Goal: Answer question/provide support

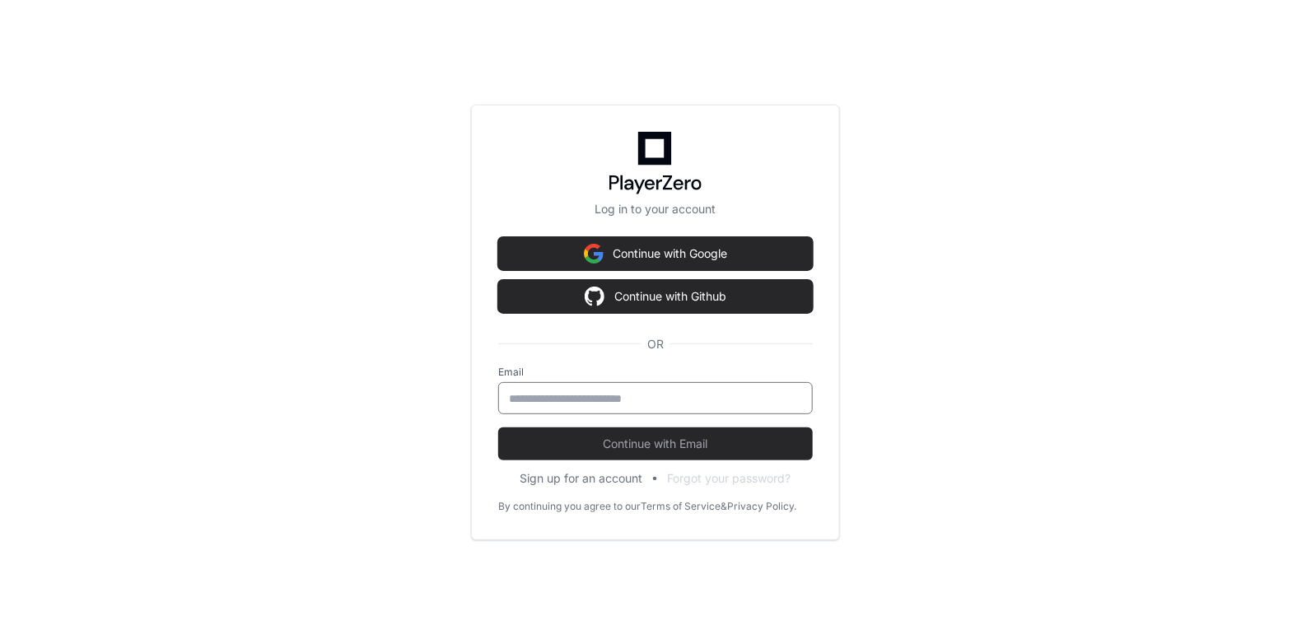
click at [552, 392] on input "email" at bounding box center [655, 398] width 293 height 16
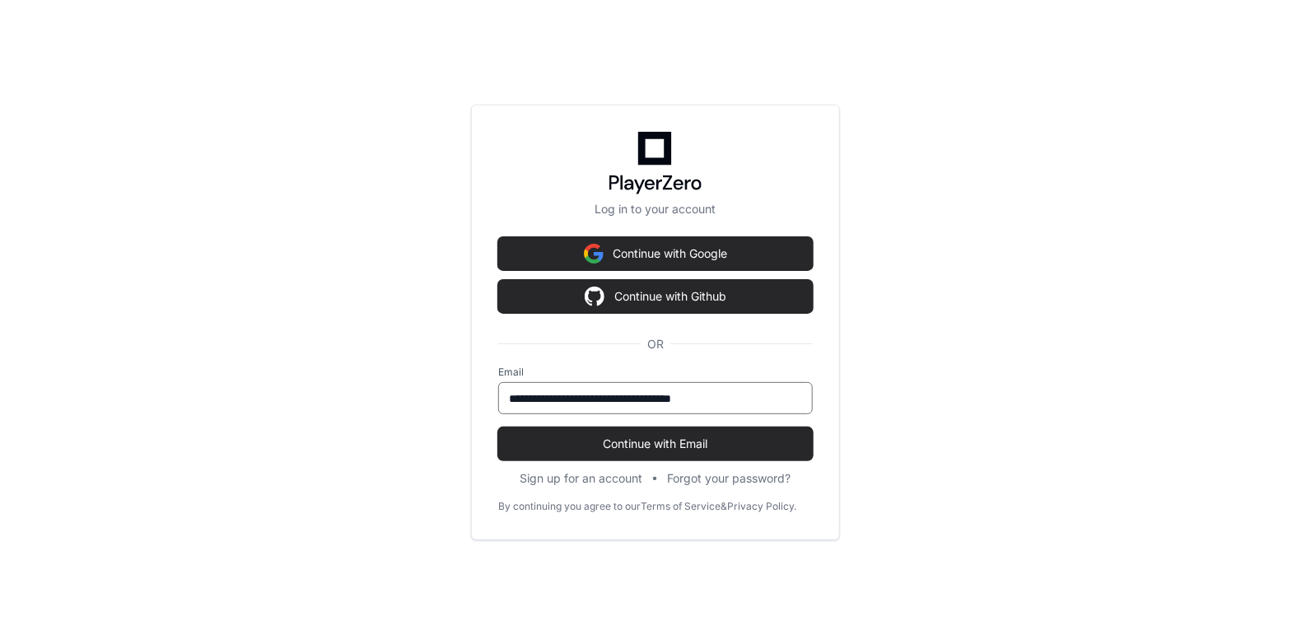
type input "**********"
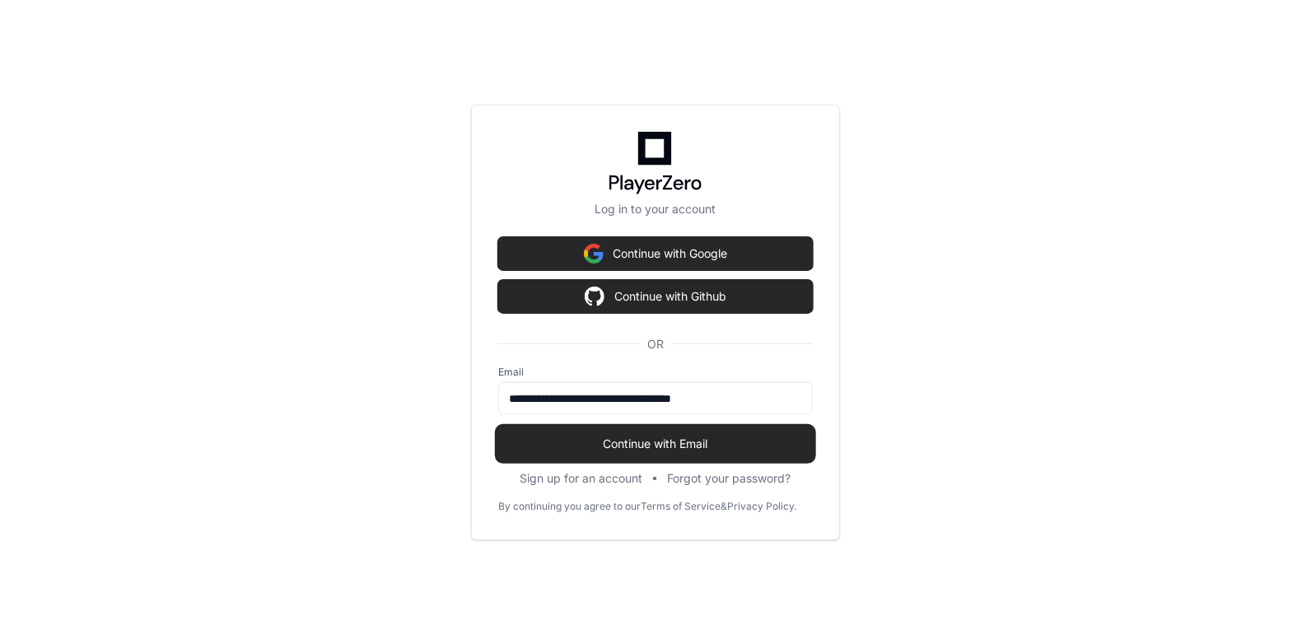
click at [640, 447] on span "Continue with Email" at bounding box center [655, 444] width 315 height 16
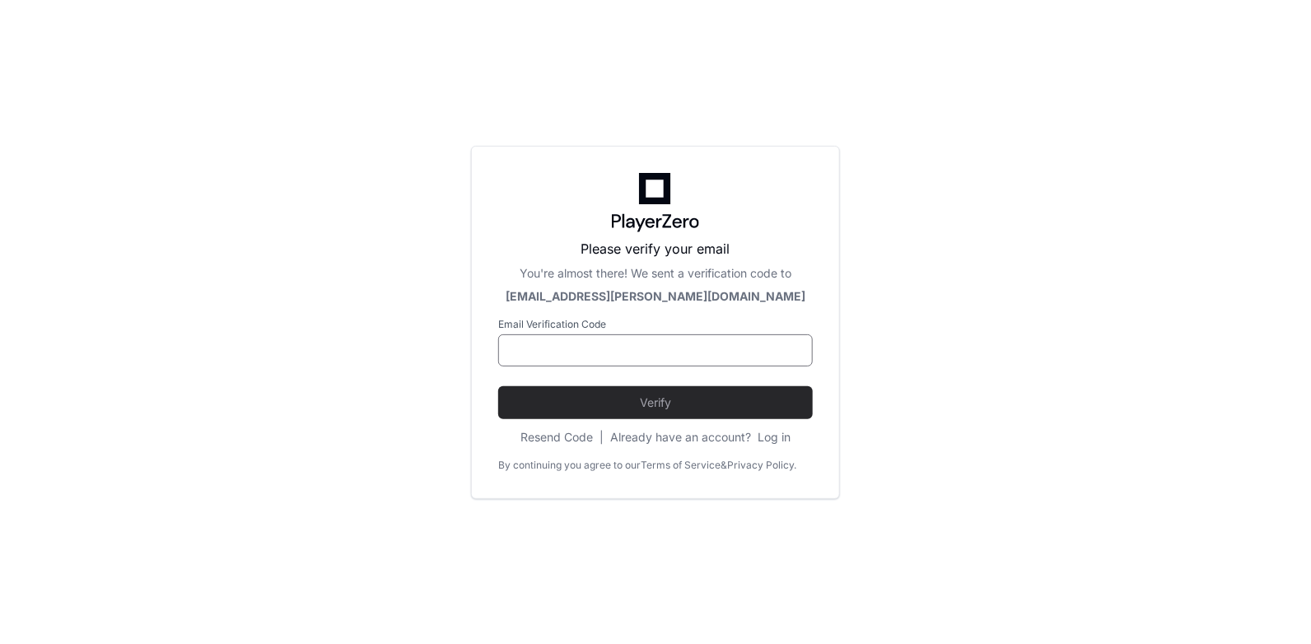
click at [604, 355] on input at bounding box center [655, 351] width 293 height 16
type input "******"
drag, startPoint x: 631, startPoint y: 356, endPoint x: 482, endPoint y: 353, distance: 148.2
click at [482, 353] on div "Please verify your email You're almost there! We sent a verification code to al…" at bounding box center [655, 322] width 369 height 353
click at [767, 433] on button "Log in" at bounding box center [774, 437] width 33 height 16
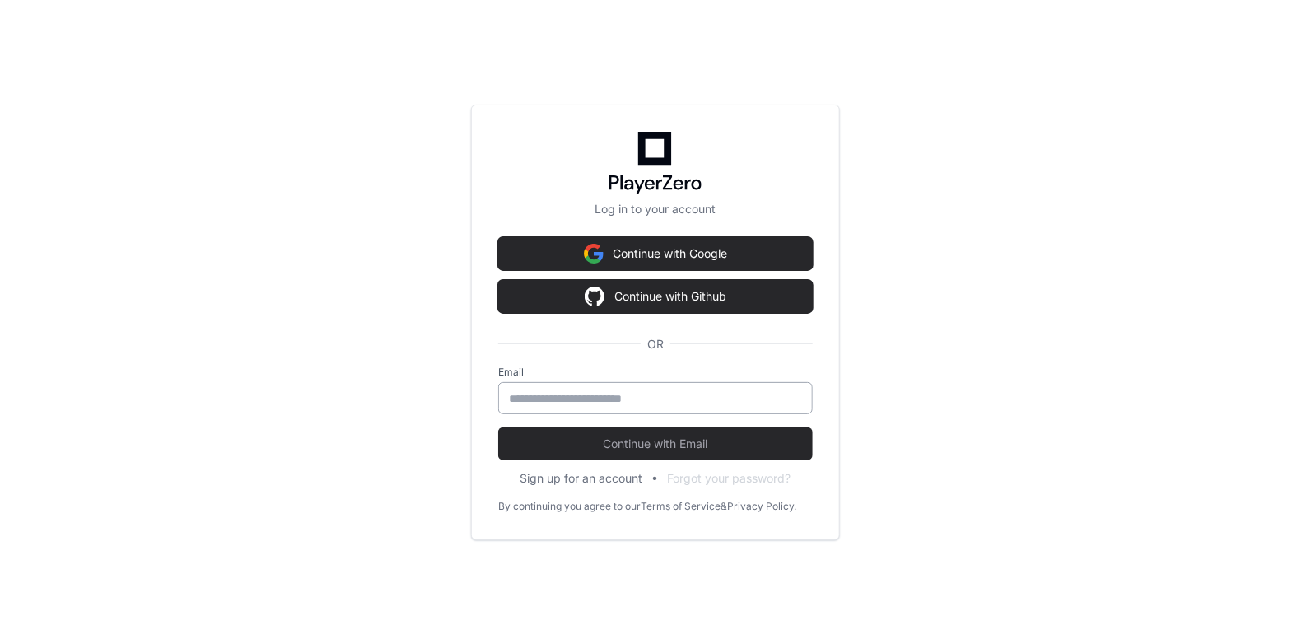
click at [628, 399] on input "email" at bounding box center [655, 398] width 293 height 16
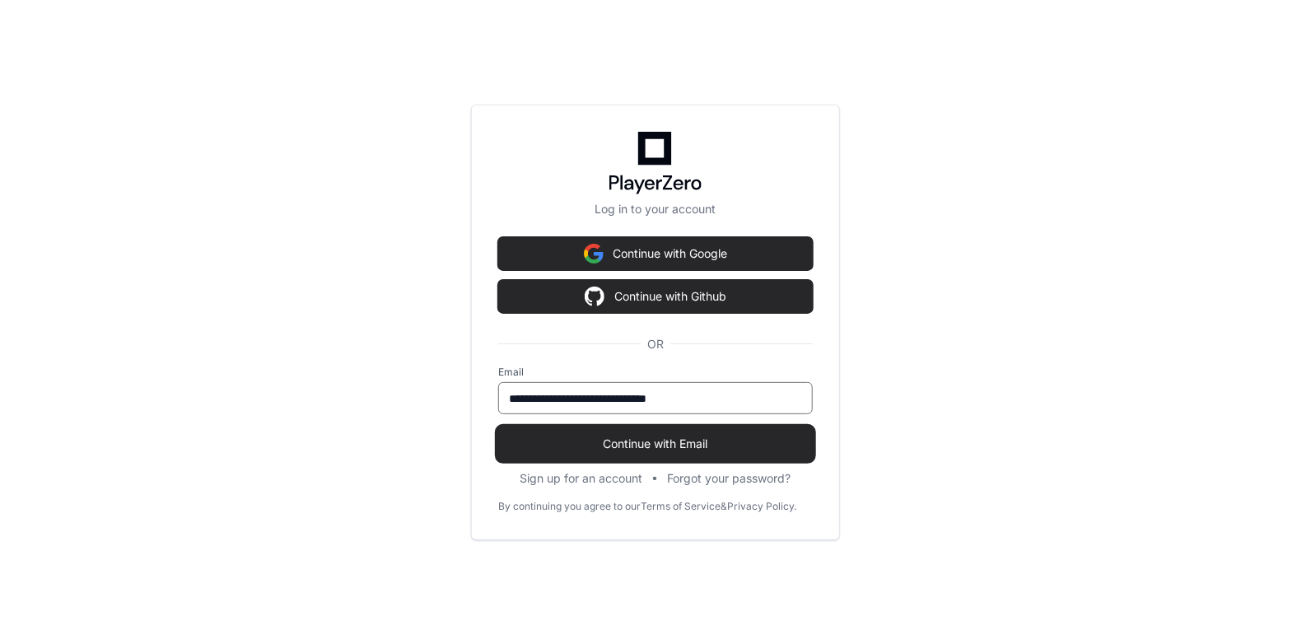
type input "**********"
click at [663, 448] on span "Continue with Email" at bounding box center [655, 444] width 315 height 16
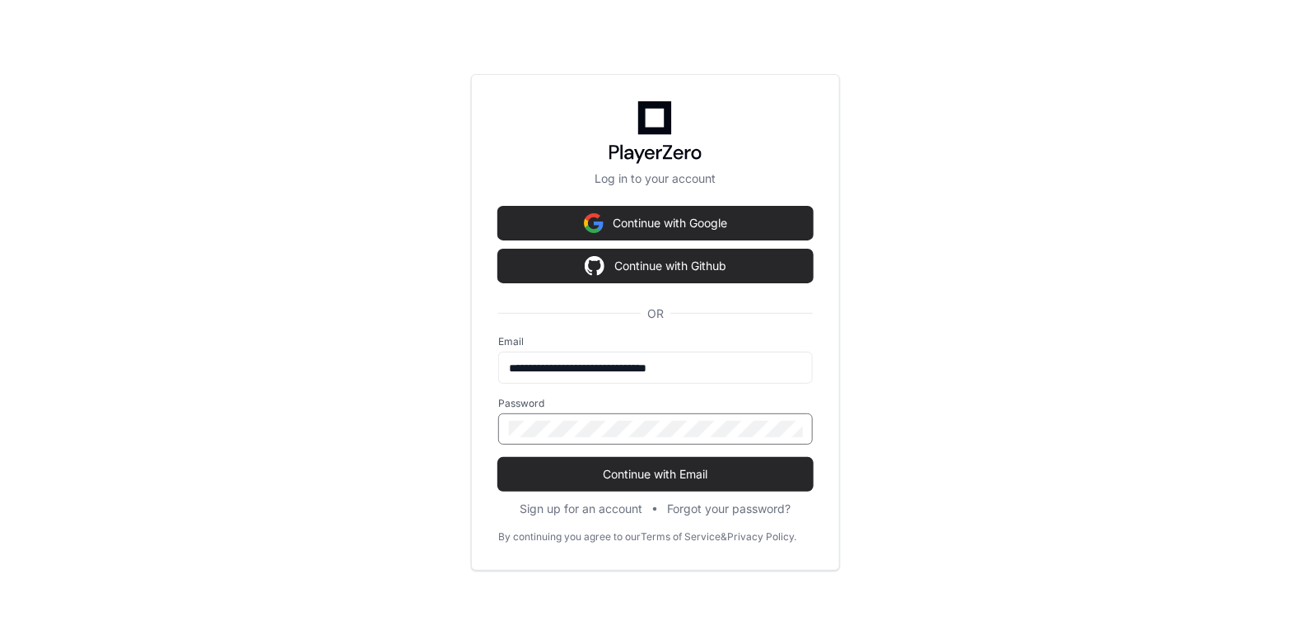
click at [498, 458] on button "Continue with Email" at bounding box center [655, 474] width 315 height 33
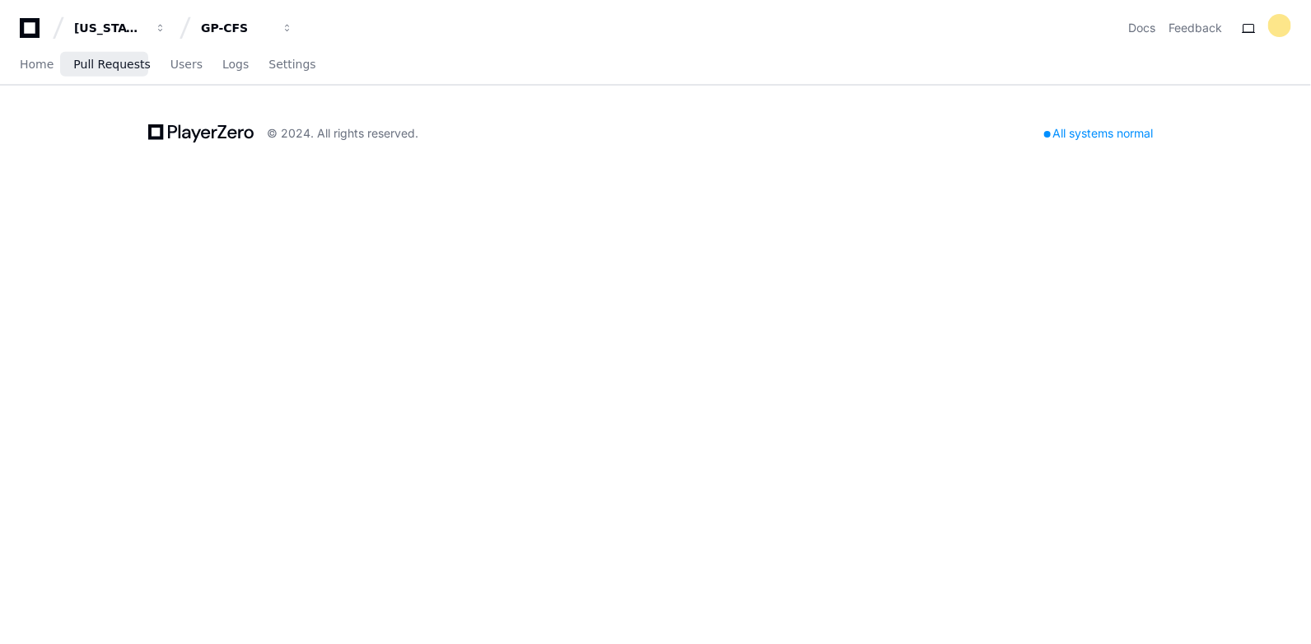
click at [90, 64] on span "Pull Requests" at bounding box center [111, 64] width 77 height 10
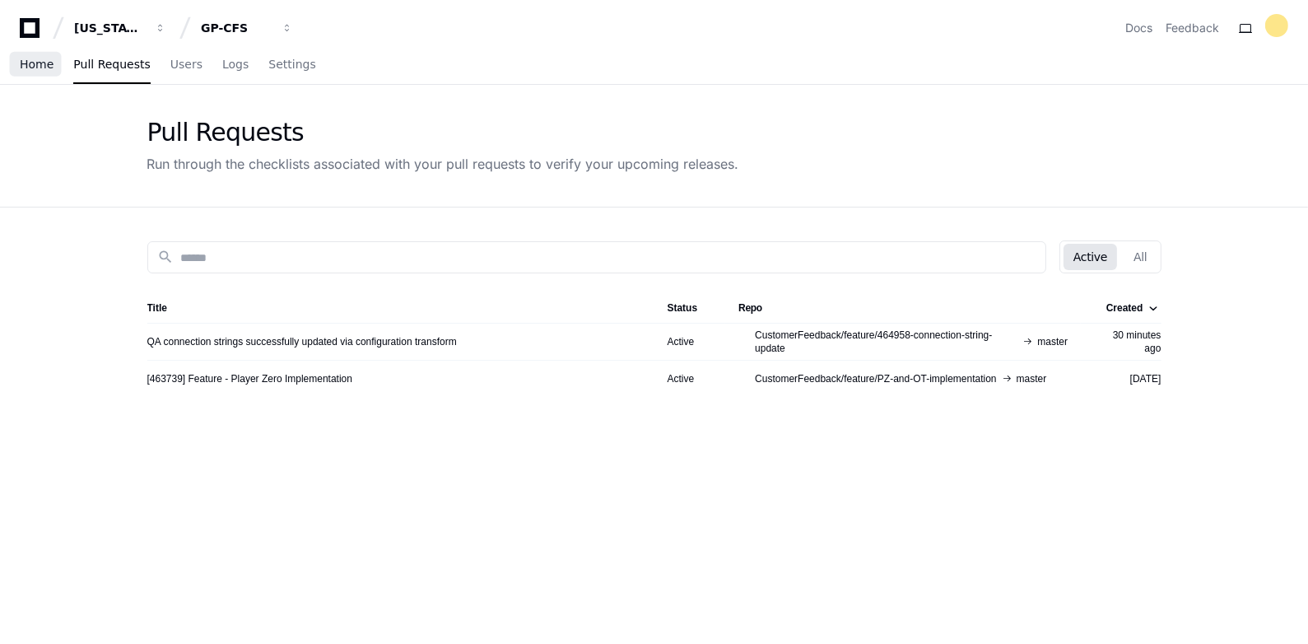
click at [27, 69] on span "Home" at bounding box center [37, 64] width 34 height 10
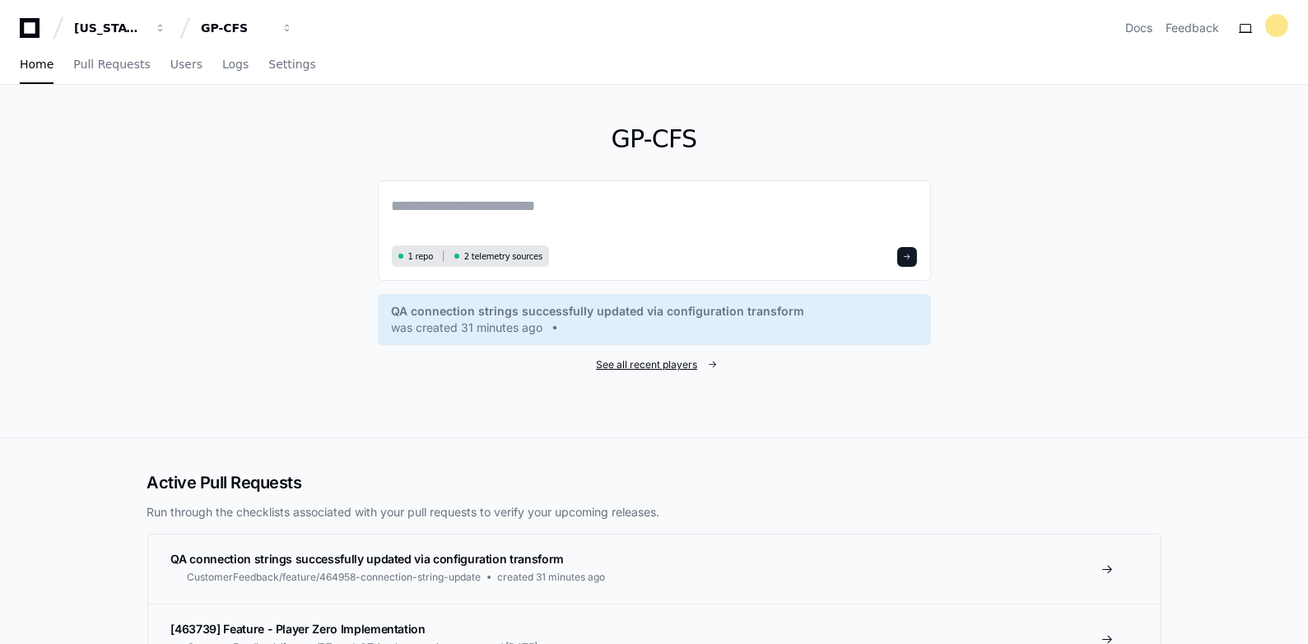
click at [664, 367] on span "See all recent players" at bounding box center [646, 364] width 101 height 13
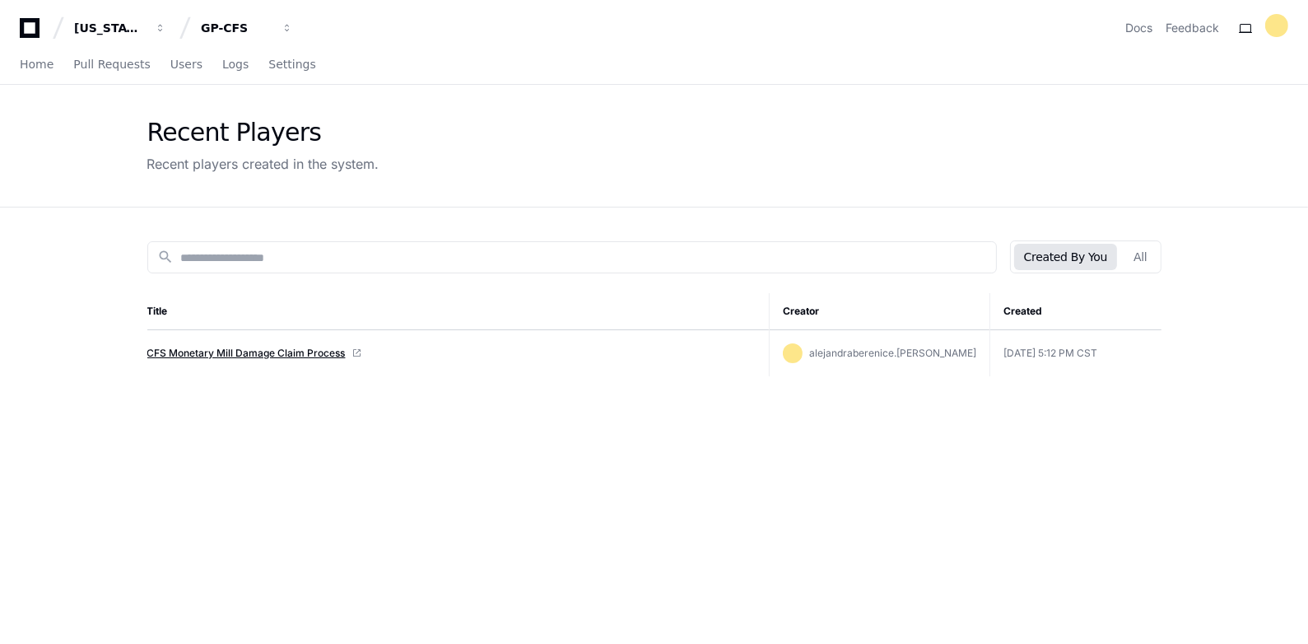
click at [250, 355] on link "CFS Monetary Mill Damage Claim Process" at bounding box center [246, 353] width 198 height 13
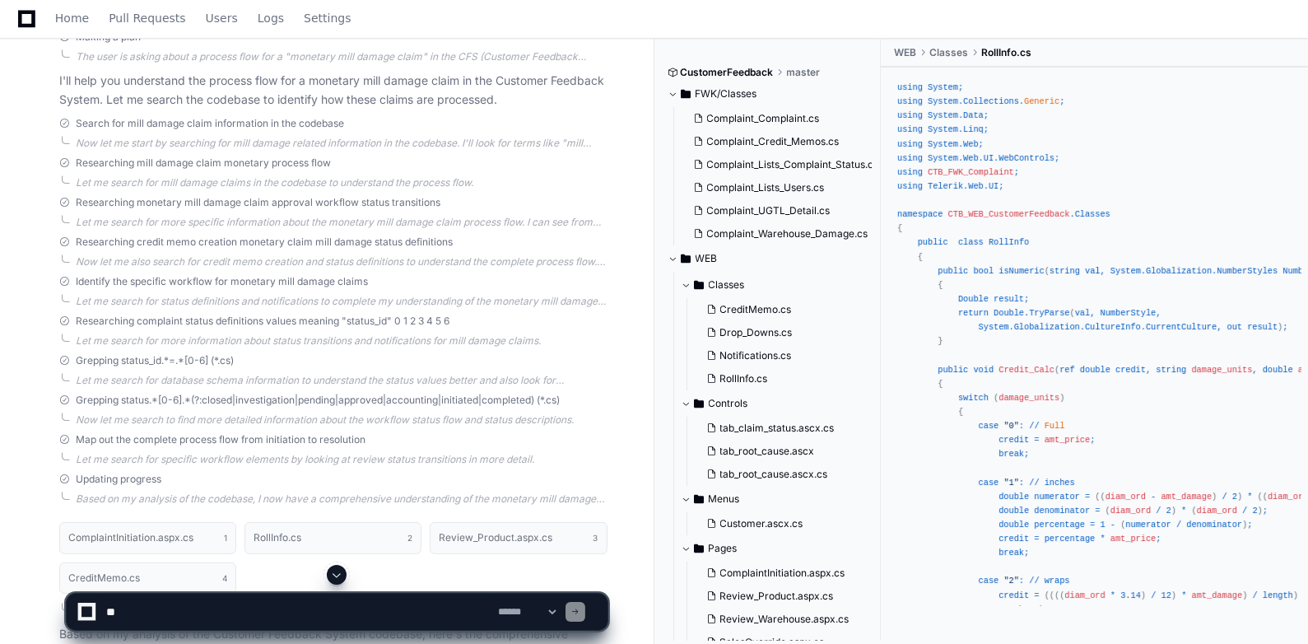
scroll to position [375, 0]
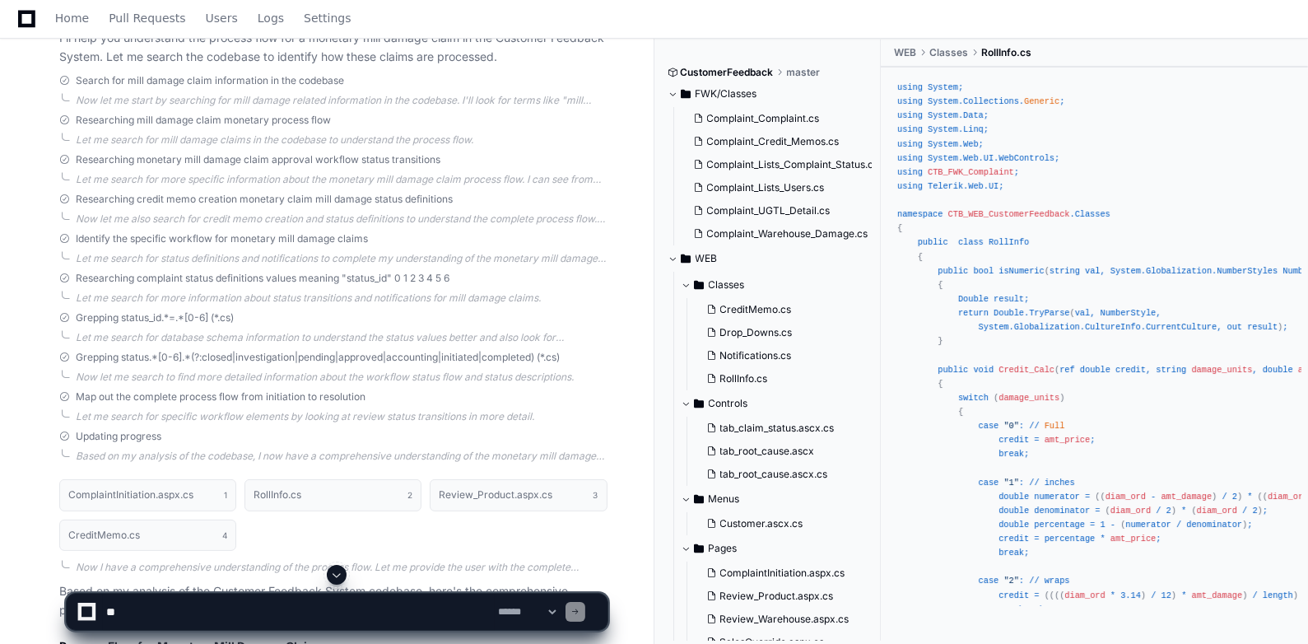
click at [320, 608] on textarea at bounding box center [299, 612] width 392 height 36
click at [339, 613] on textarea at bounding box center [299, 612] width 392 height 36
click at [359, 614] on textarea at bounding box center [299, 612] width 392 height 36
paste textarea "**********"
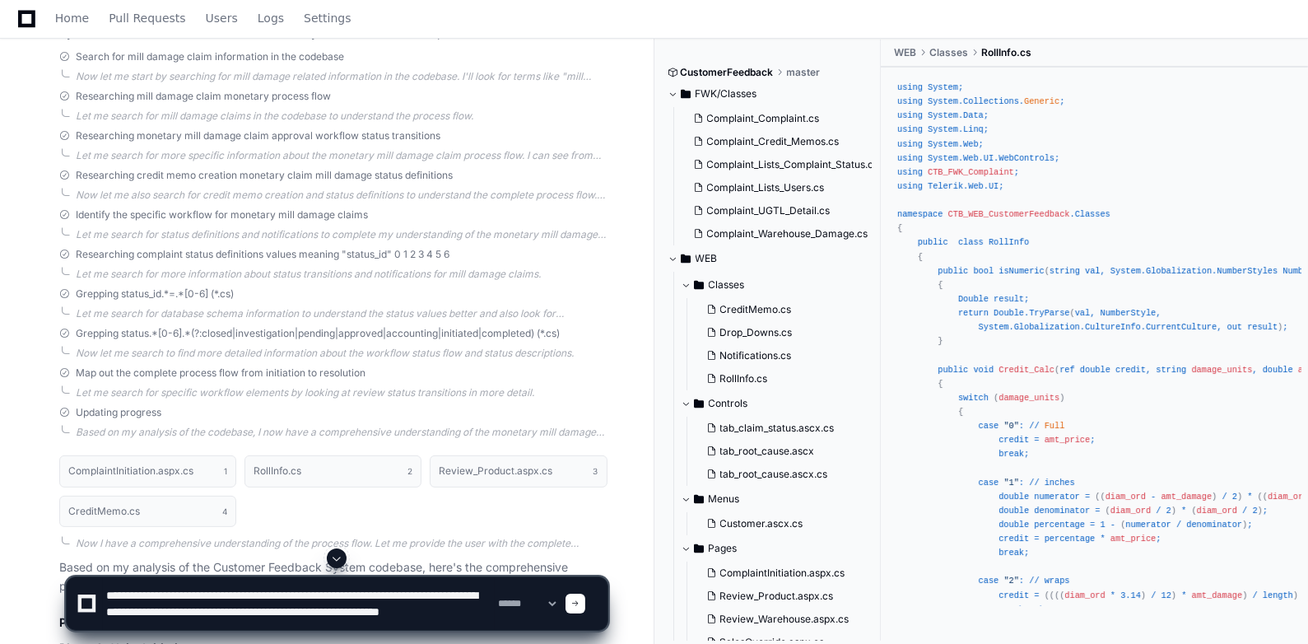
scroll to position [16, 0]
click at [259, 610] on textarea at bounding box center [299, 603] width 392 height 53
type textarea "**********"
click at [585, 608] on div at bounding box center [576, 604] width 20 height 20
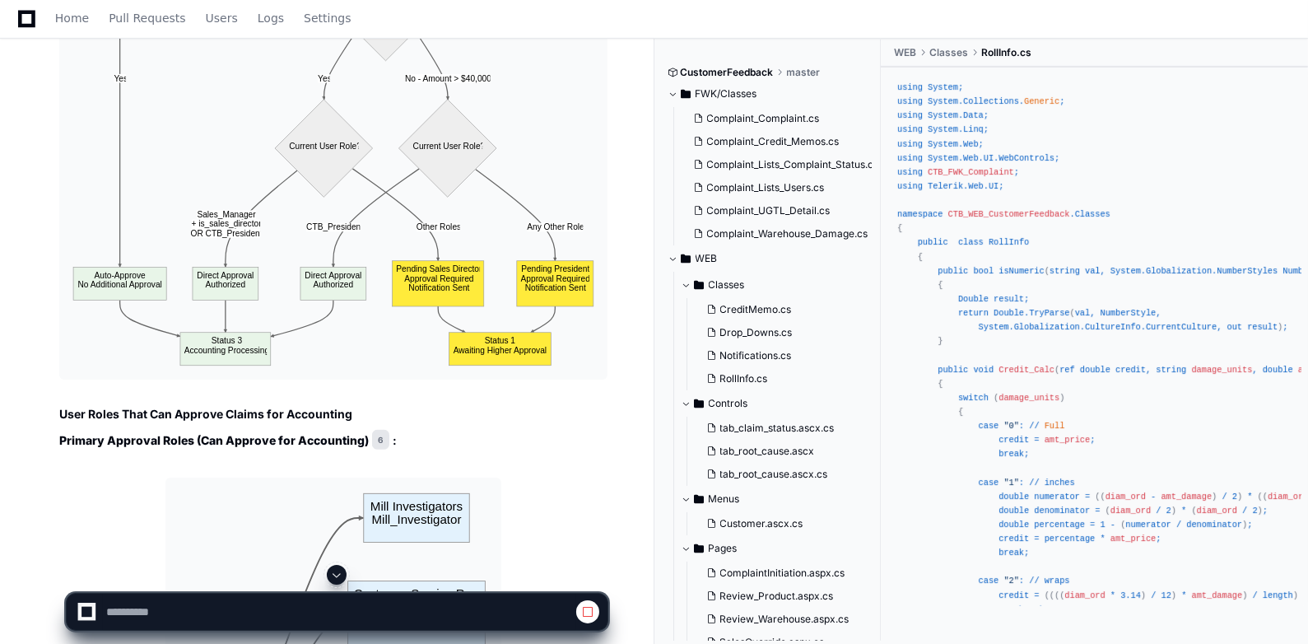
scroll to position [16825, 0]
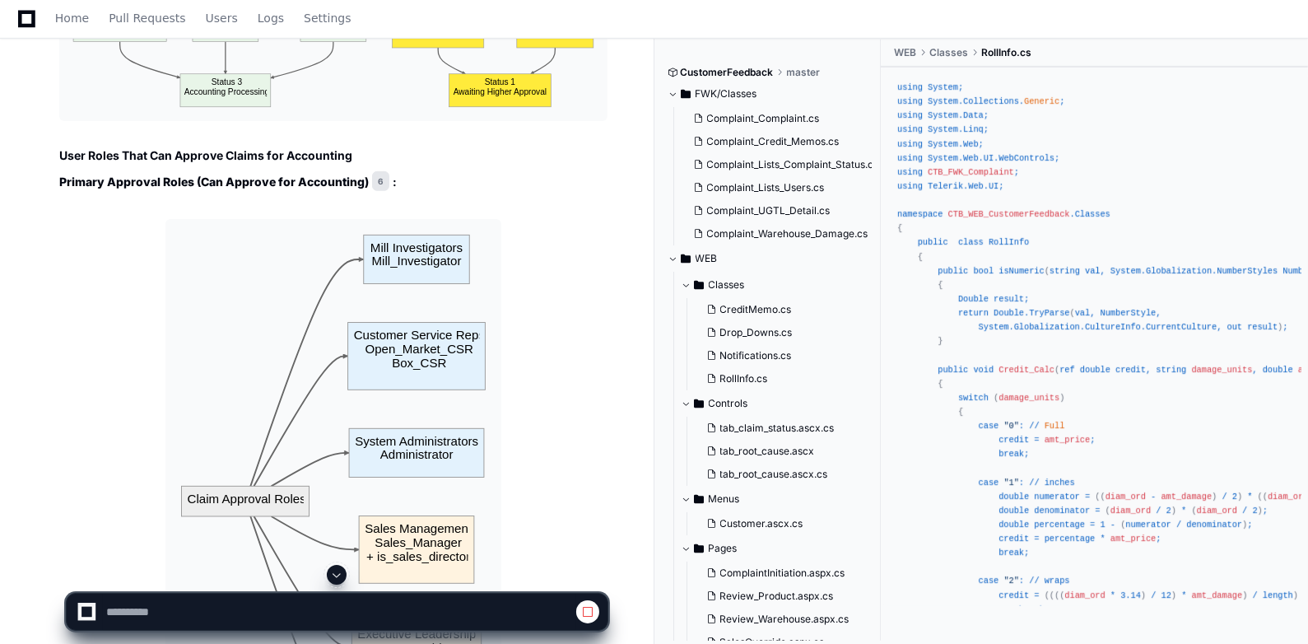
click at [341, 566] on button at bounding box center [337, 575] width 20 height 20
click at [338, 575] on span at bounding box center [336, 574] width 13 height 13
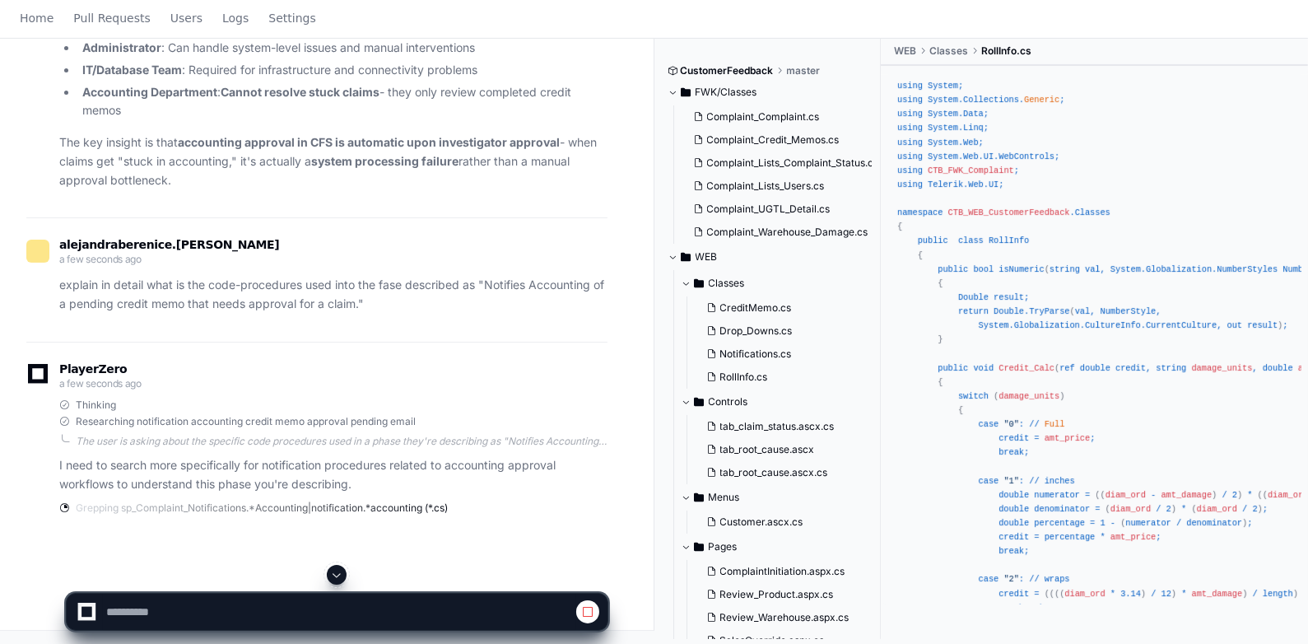
scroll to position [0, 0]
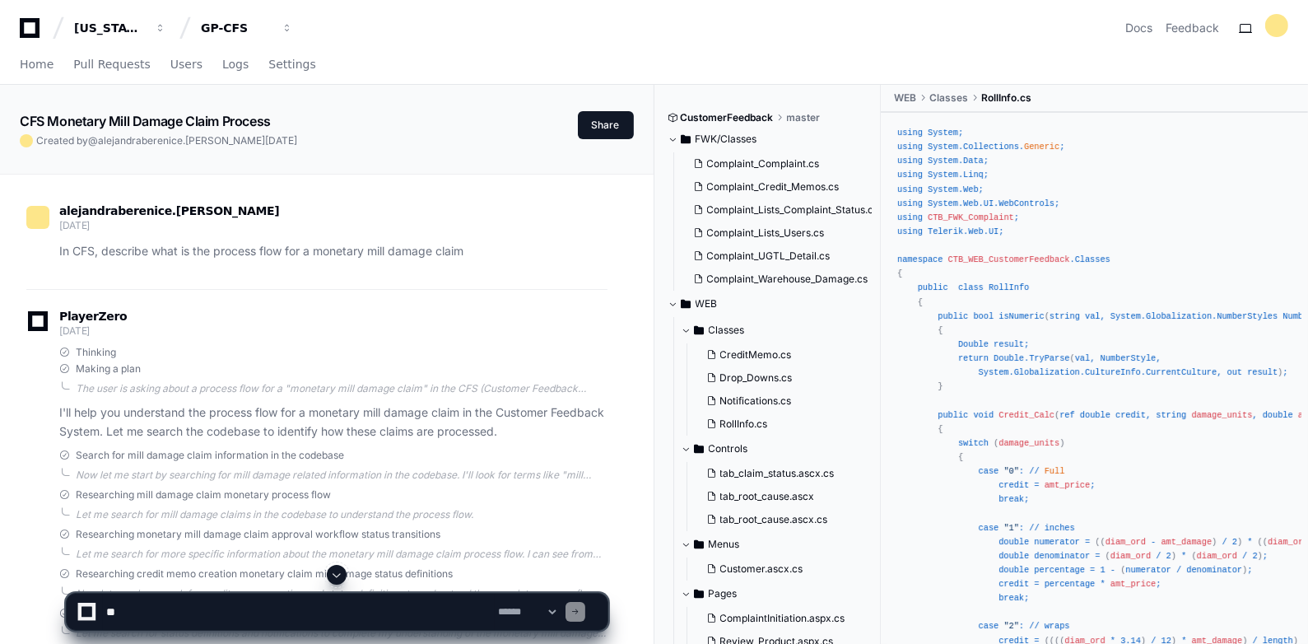
click at [337, 577] on span at bounding box center [336, 574] width 13 height 13
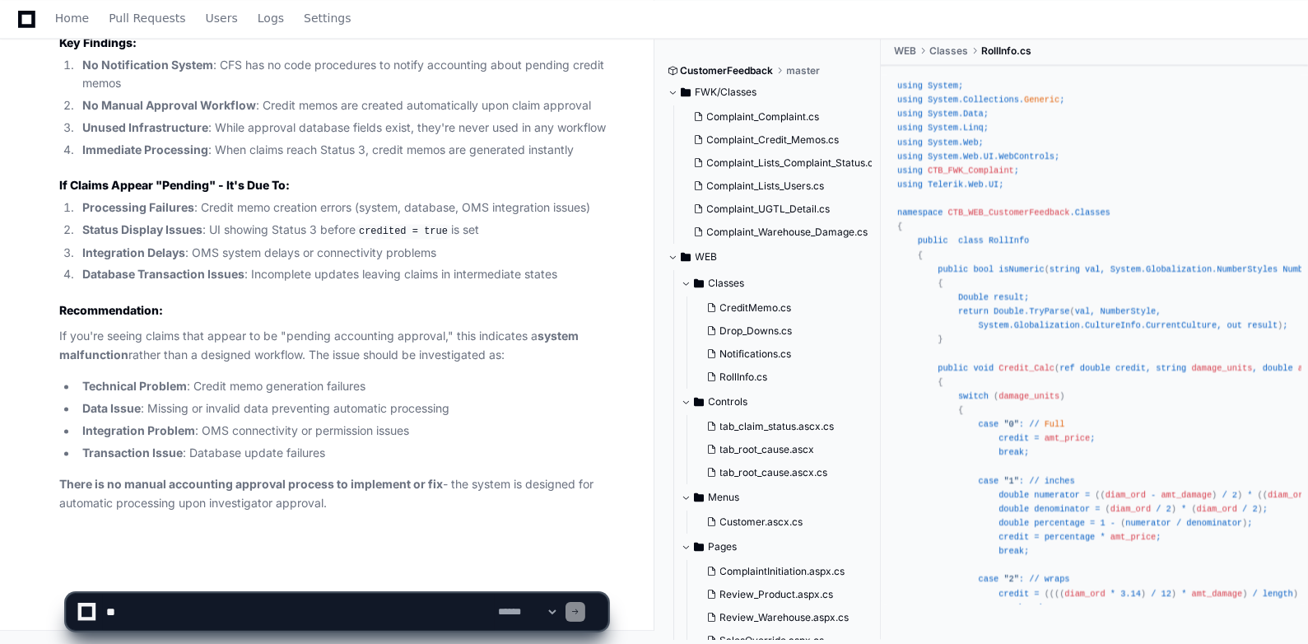
scroll to position [27752, 0]
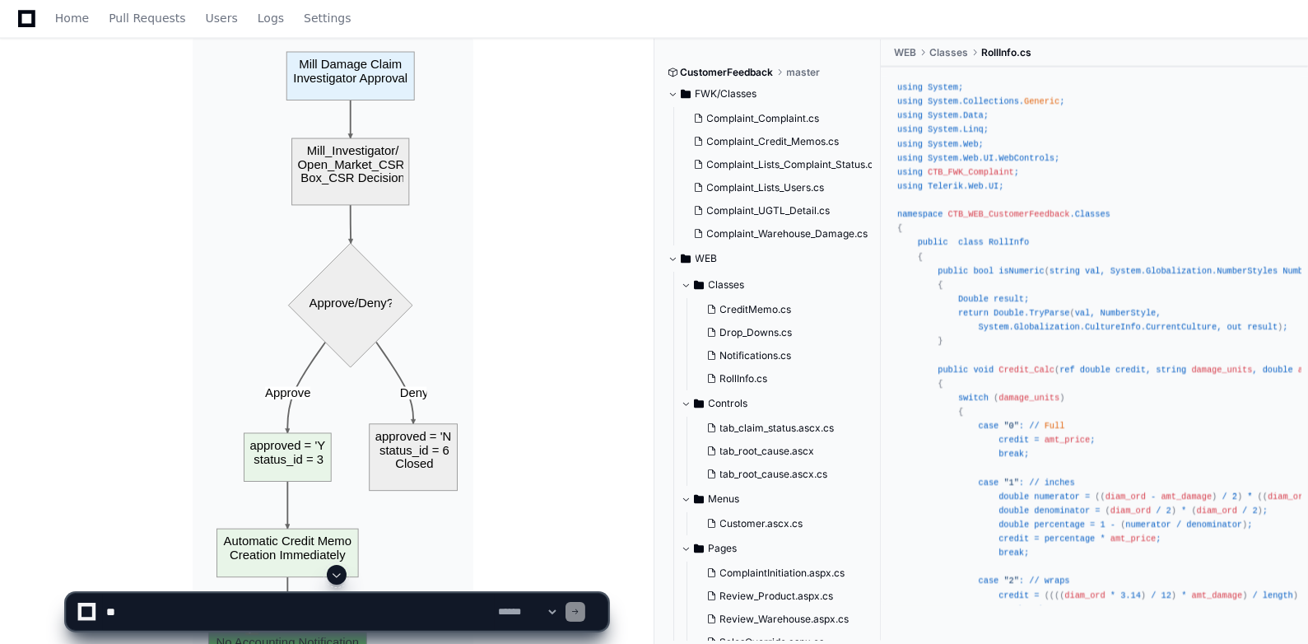
scroll to position [26902, 0]
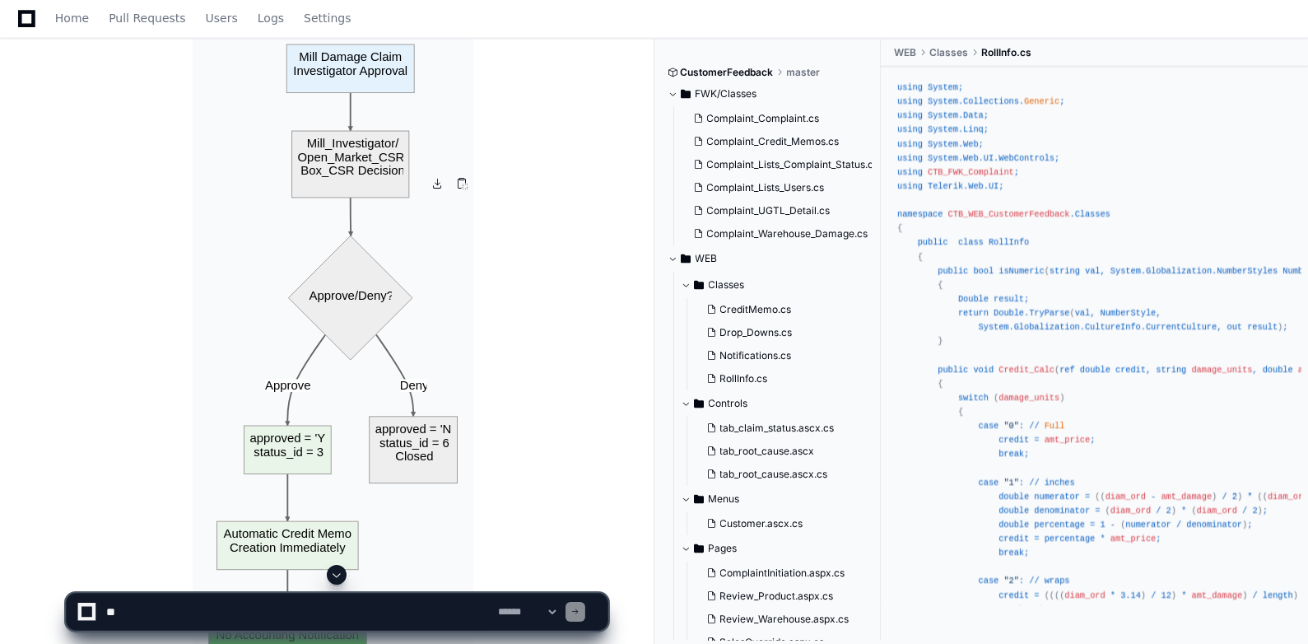
click at [375, 298] on img at bounding box center [333, 360] width 281 height 662
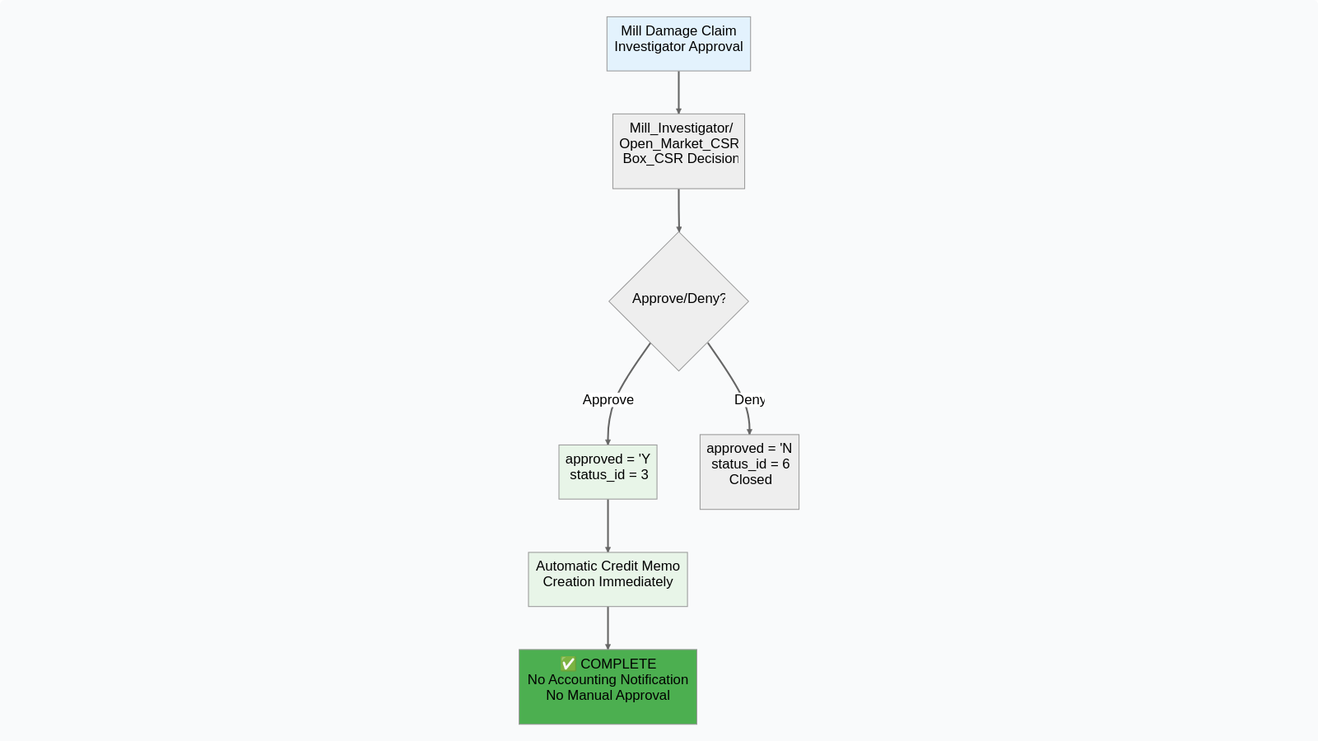
click at [1000, 165] on img at bounding box center [659, 370] width 1318 height 741
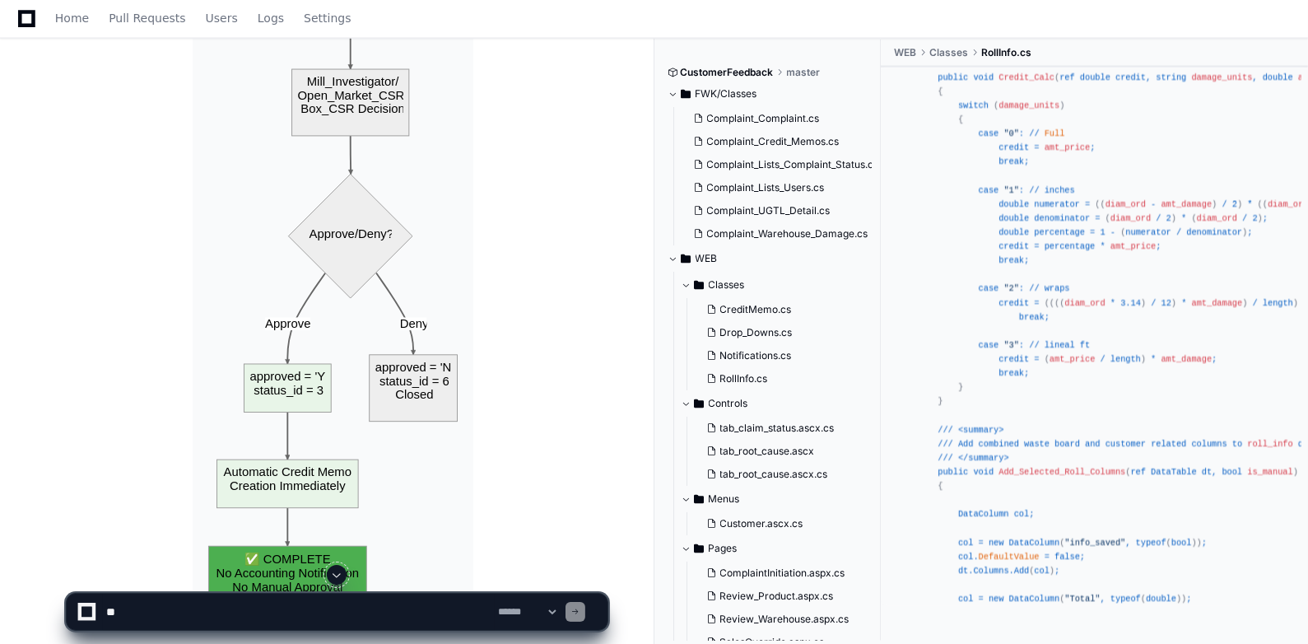
scroll to position [24178, 0]
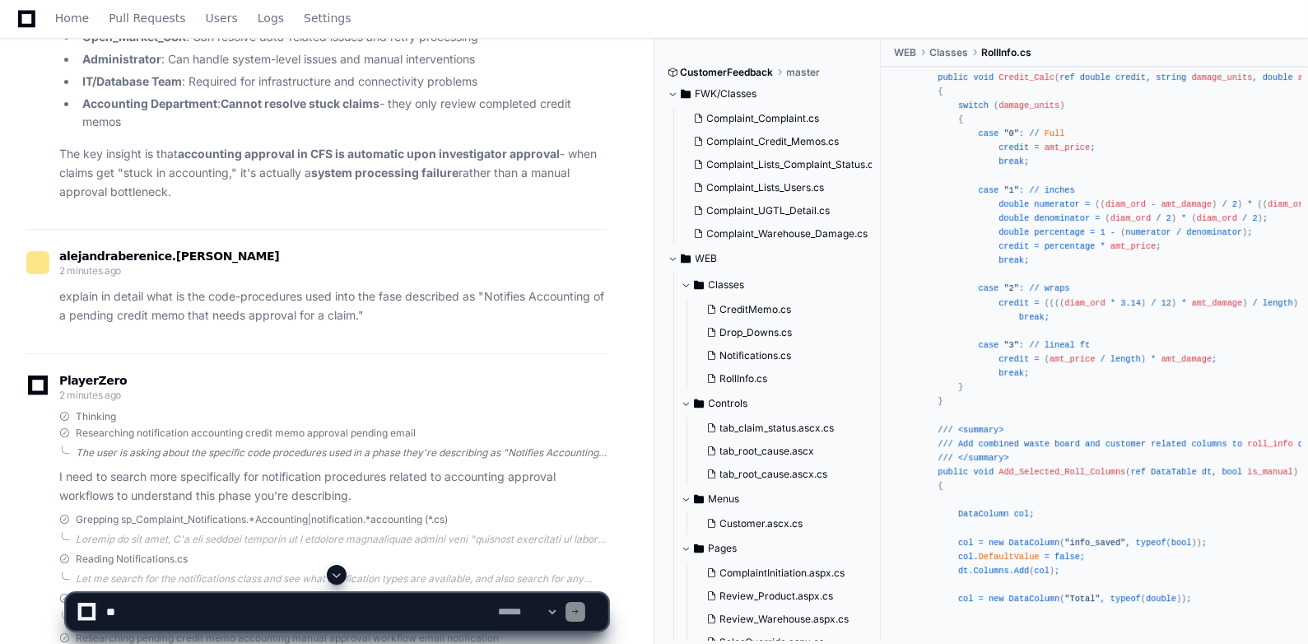
click at [517, 459] on div "The user is asking about the specific code procedures used in a phase they're d…" at bounding box center [342, 452] width 532 height 13
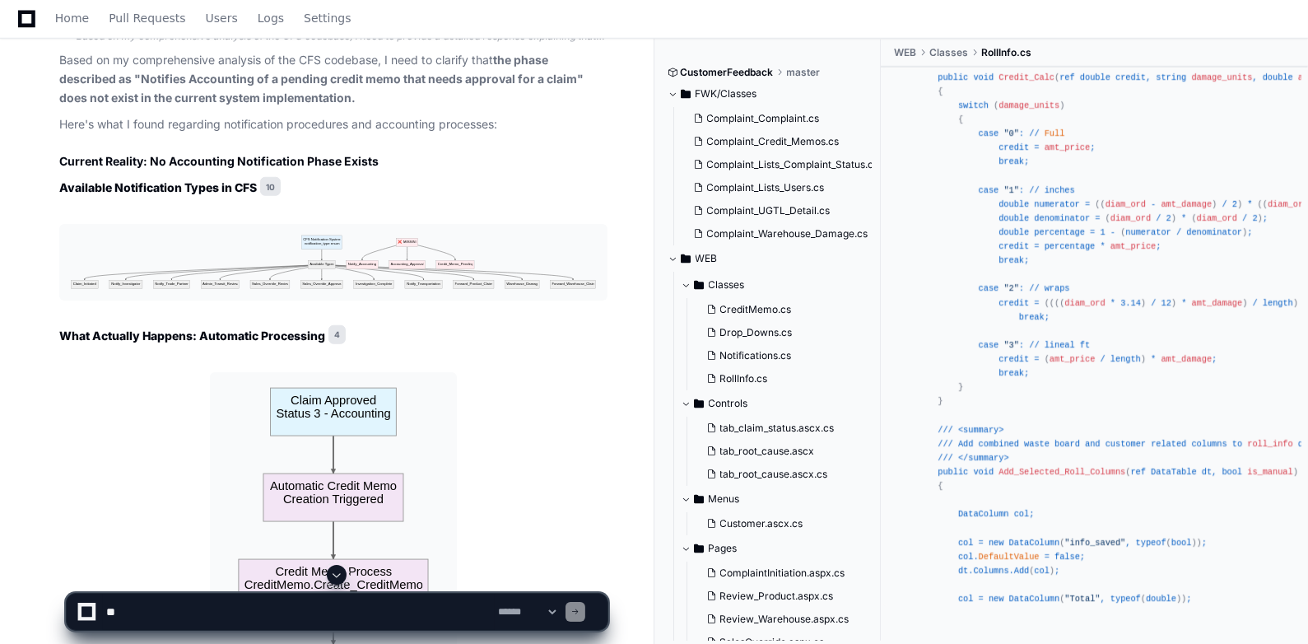
scroll to position [25271, 0]
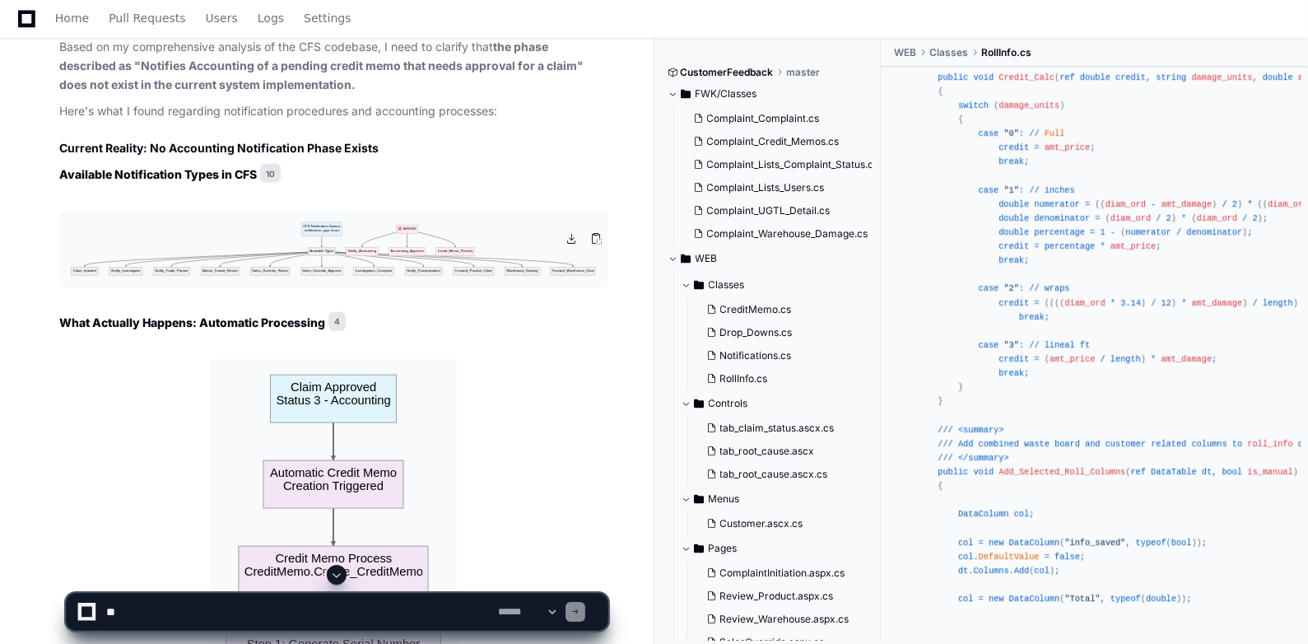
click at [259, 259] on img at bounding box center [333, 249] width 548 height 76
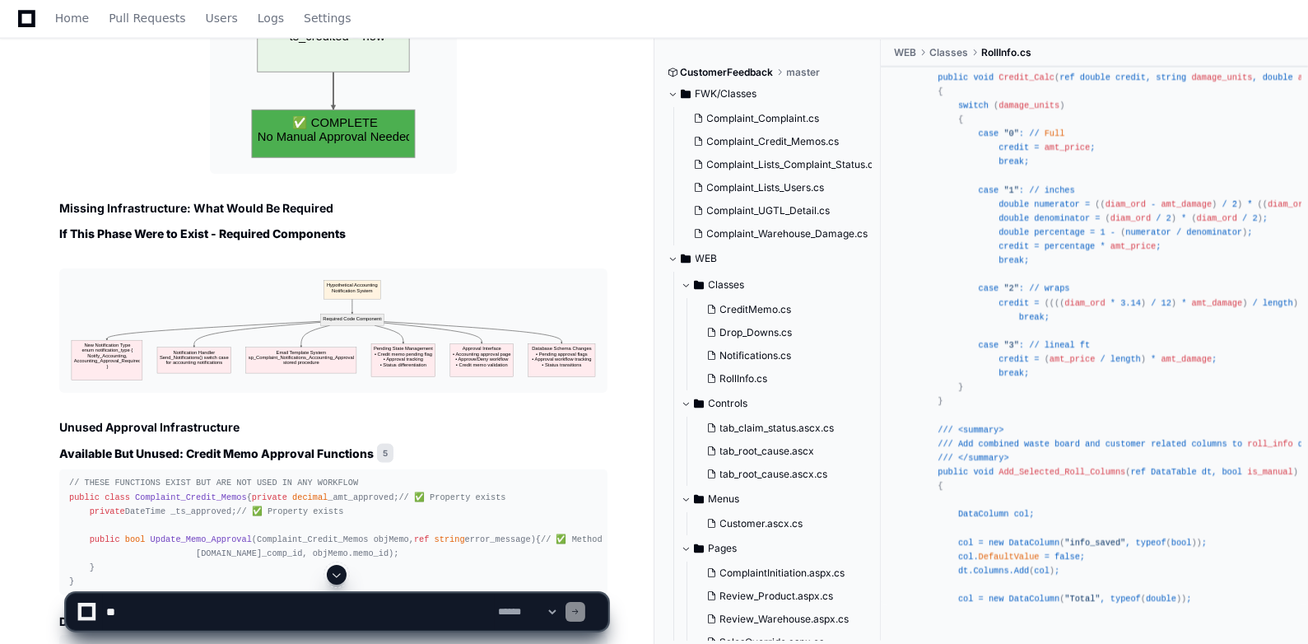
scroll to position [26529, 0]
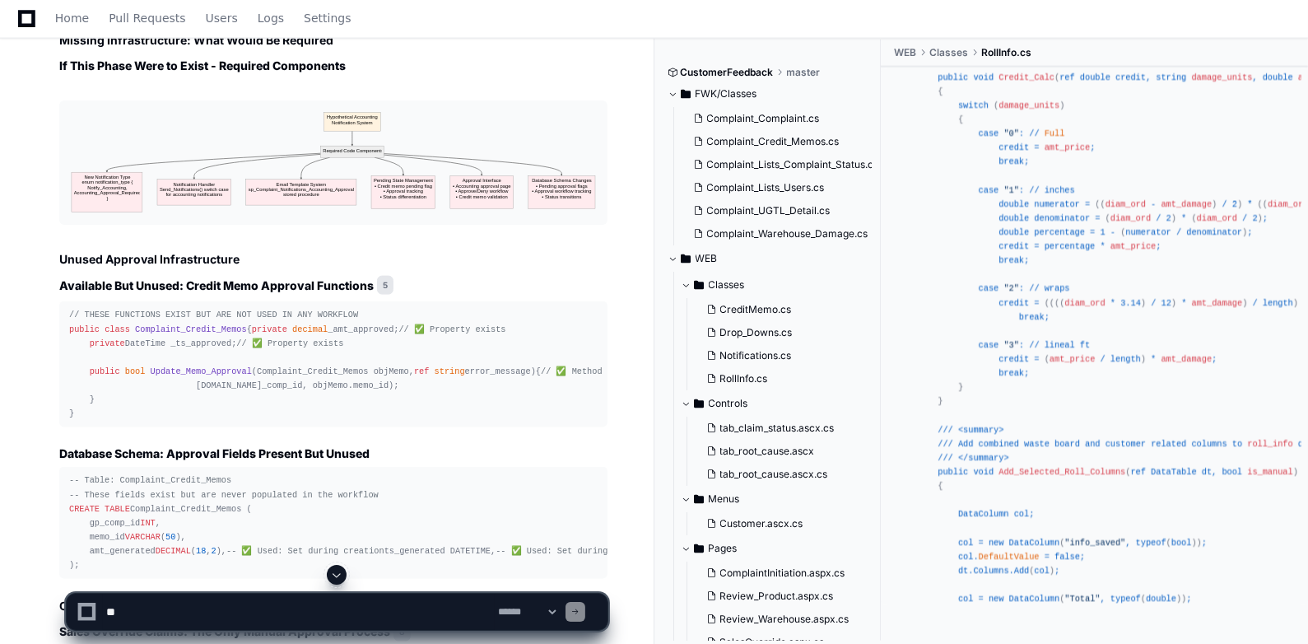
click at [176, 375] on div "// THESE FUNCTIONS EXIST BUT ARE NOT USED IN ANY WORKFLOW public class Complain…" at bounding box center [333, 364] width 529 height 113
click at [184, 380] on div "// THESE FUNCTIONS EXIST BUT ARE NOT USED IN ANY WORKFLOW public class Complain…" at bounding box center [333, 364] width 529 height 113
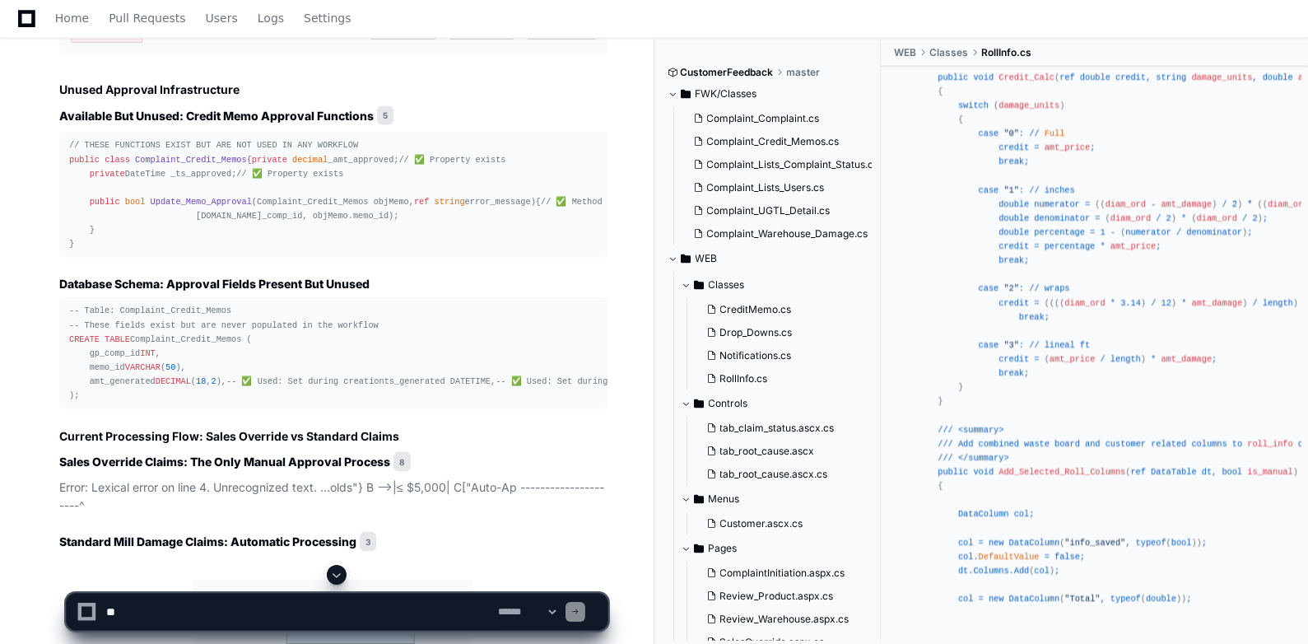
scroll to position [26701, 0]
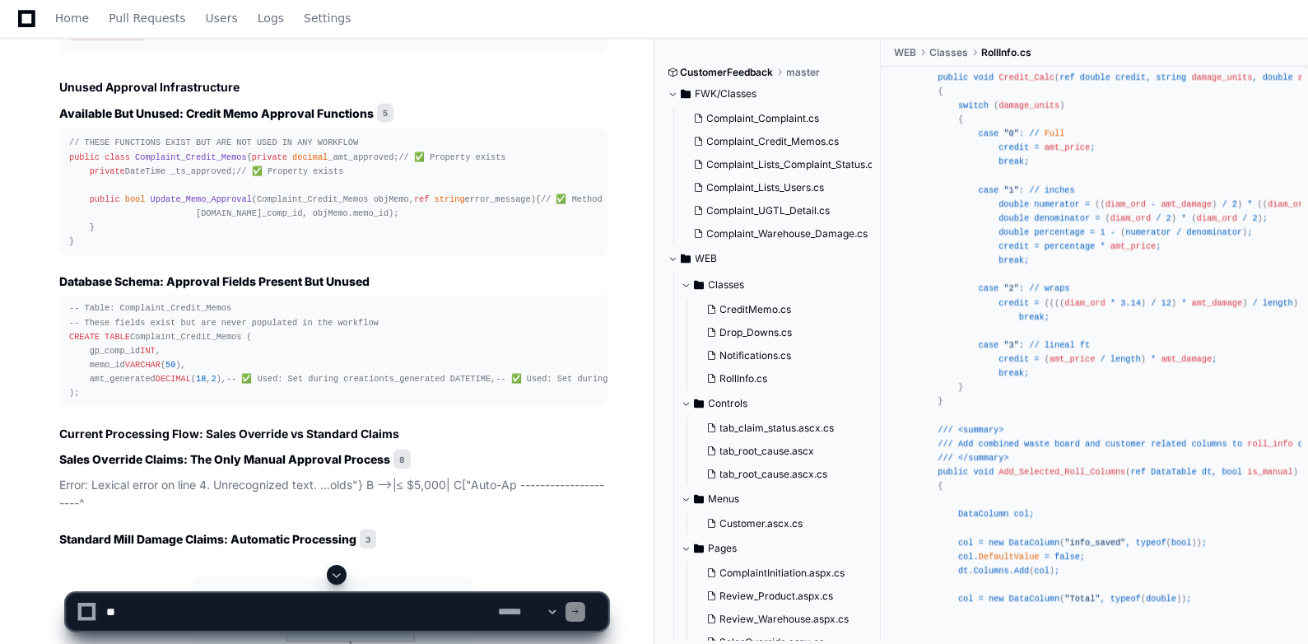
click at [288, 400] on div "-- Table: Complaint_Credit_Memos -- These fields exist but are never populated …" at bounding box center [333, 350] width 529 height 99
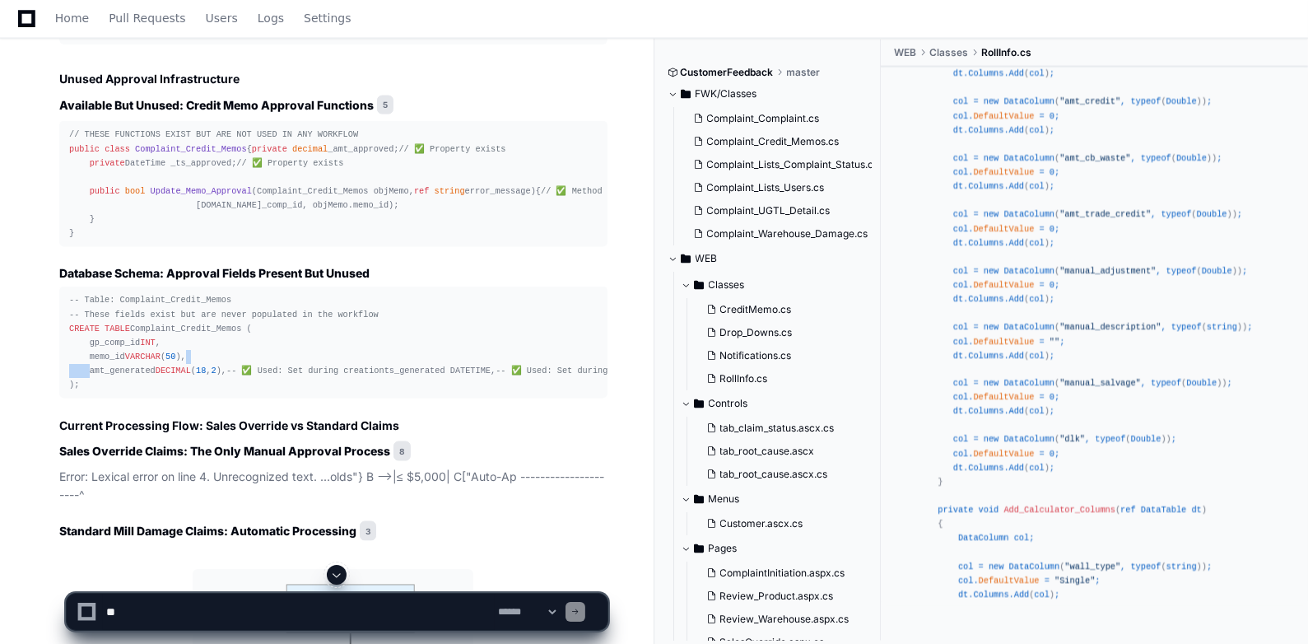
scroll to position [26709, 0]
click at [290, 613] on textarea at bounding box center [299, 612] width 392 height 36
type textarea "*"
paste textarea "**********"
type textarea "**********"
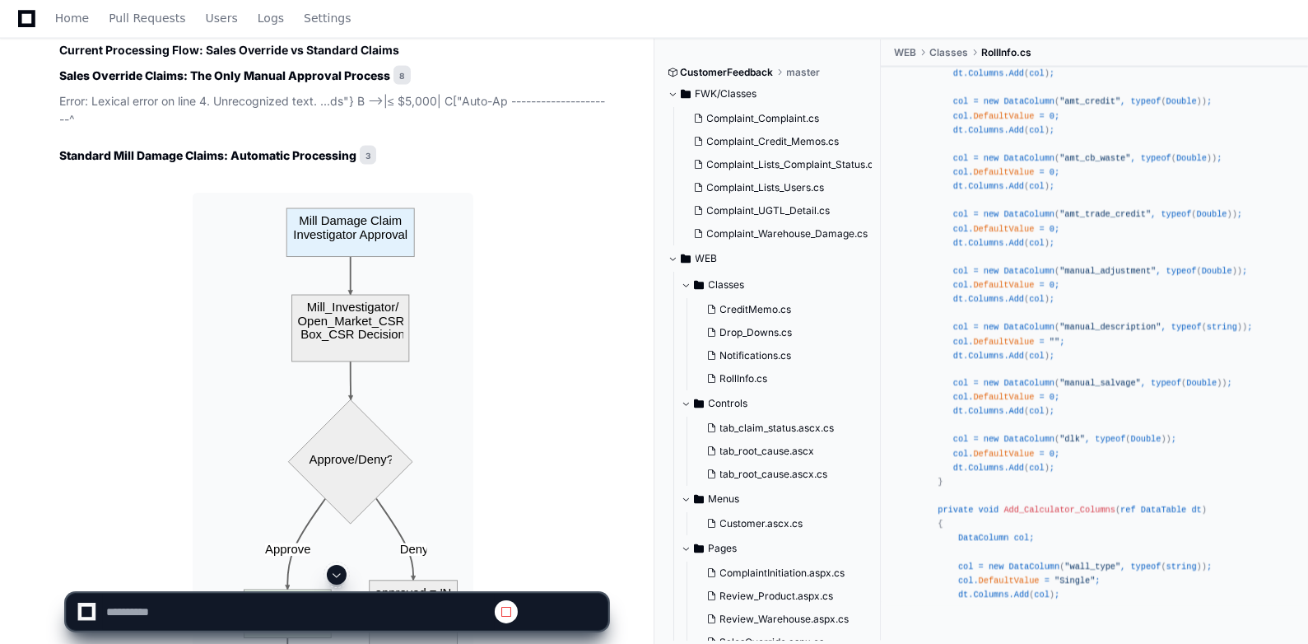
scroll to position [27585, 0]
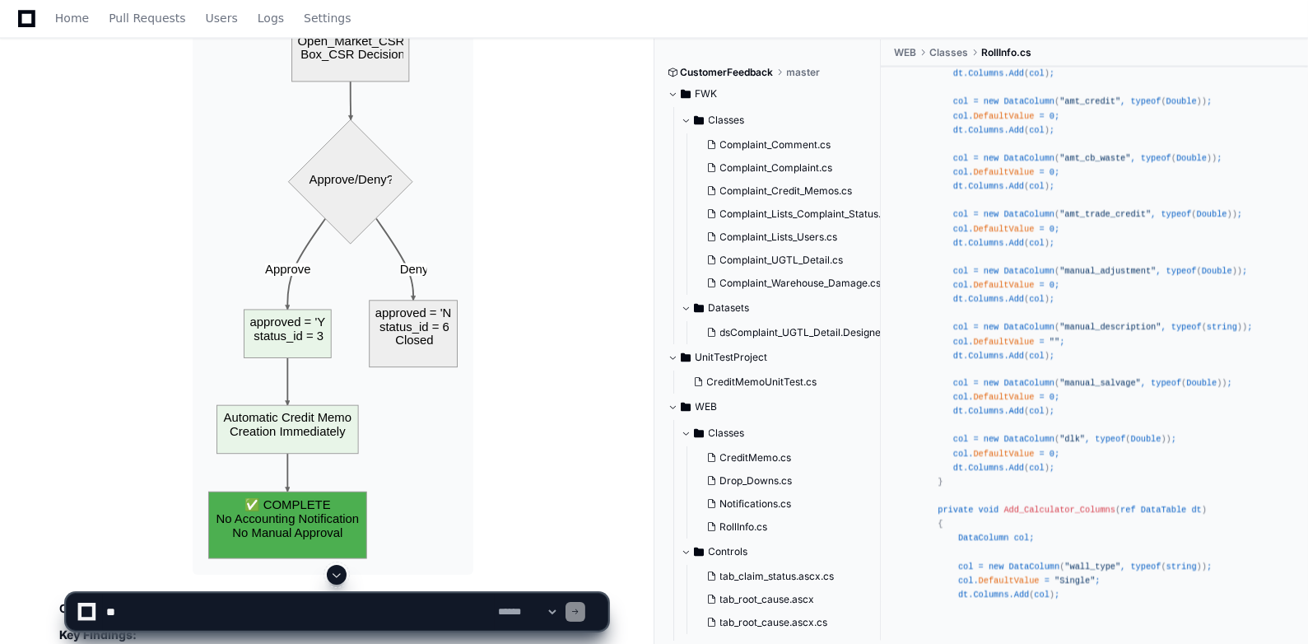
scroll to position [26987, 0]
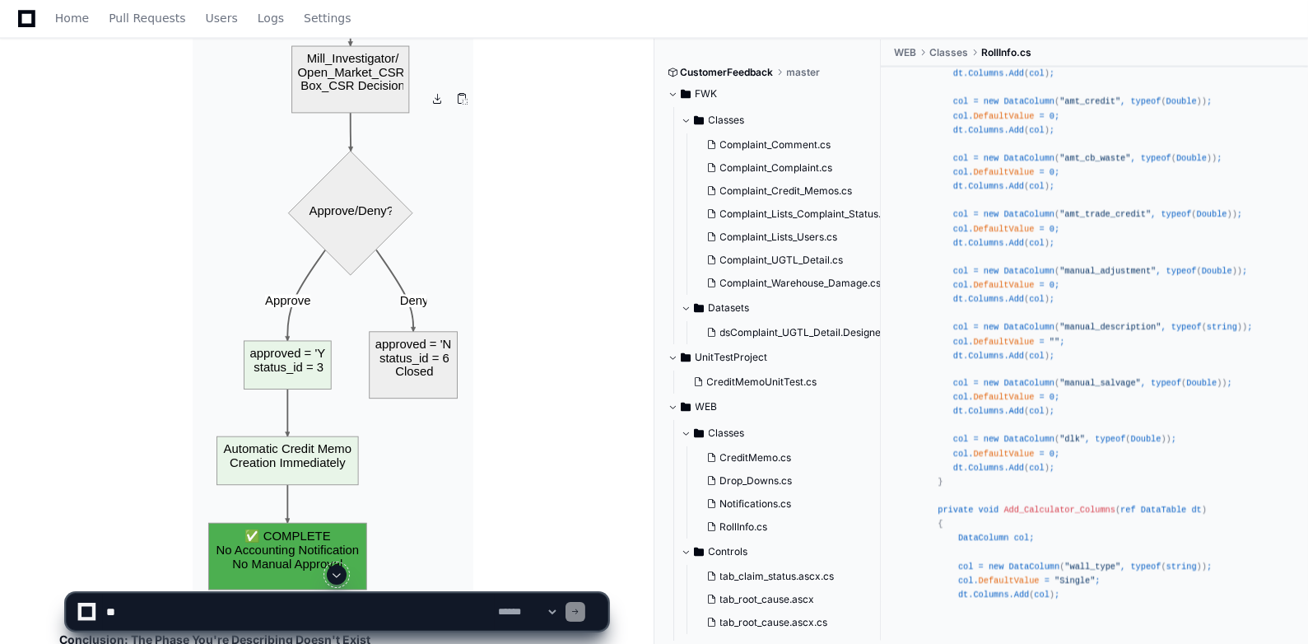
click at [341, 225] on img at bounding box center [333, 275] width 281 height 662
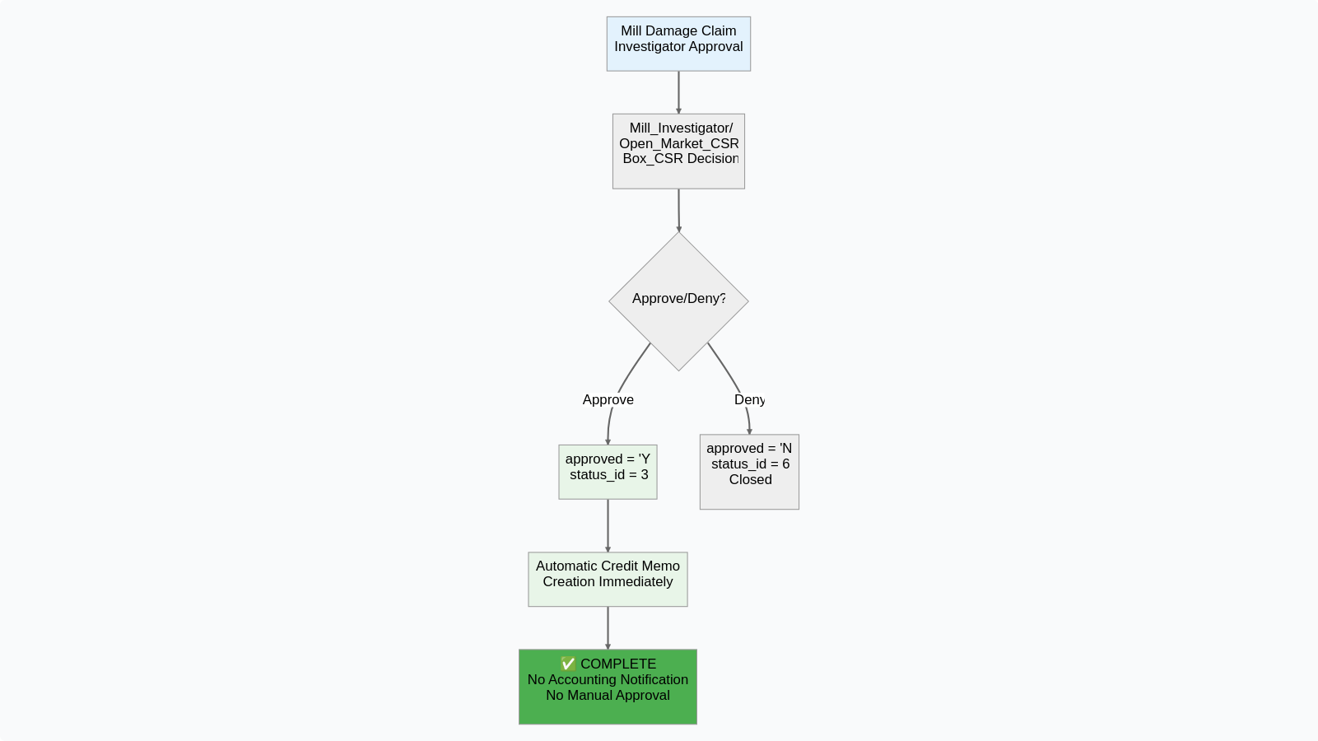
click at [1111, 468] on img at bounding box center [659, 370] width 1318 height 741
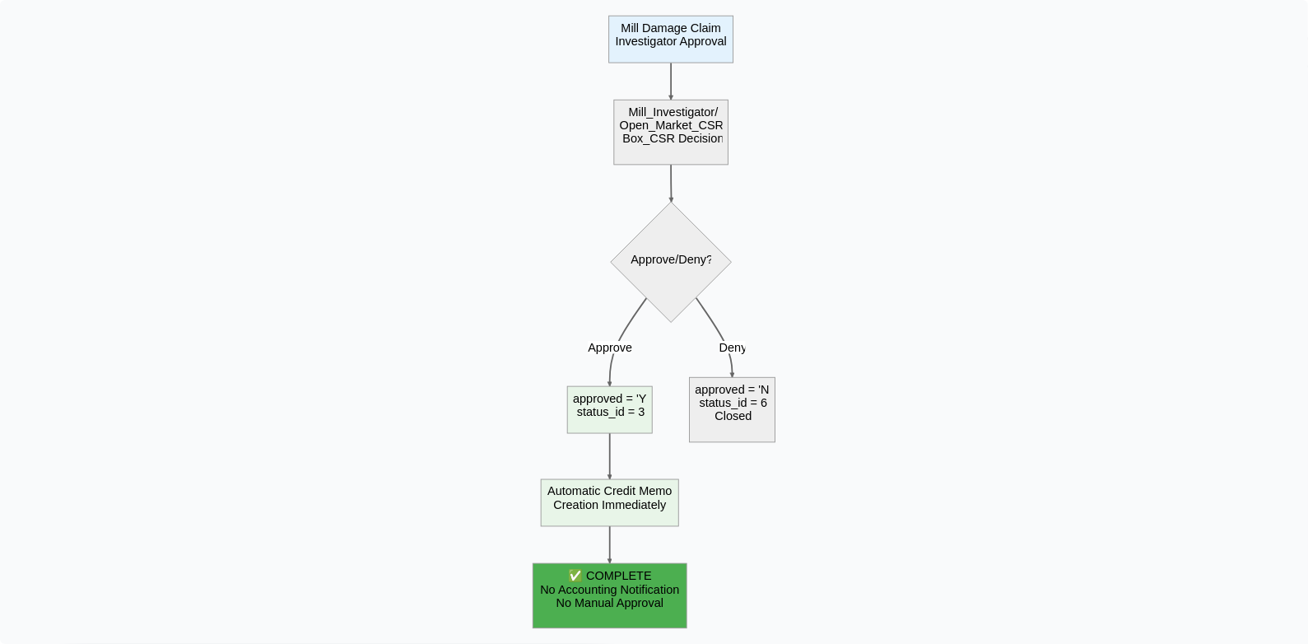
scroll to position [27102, 0]
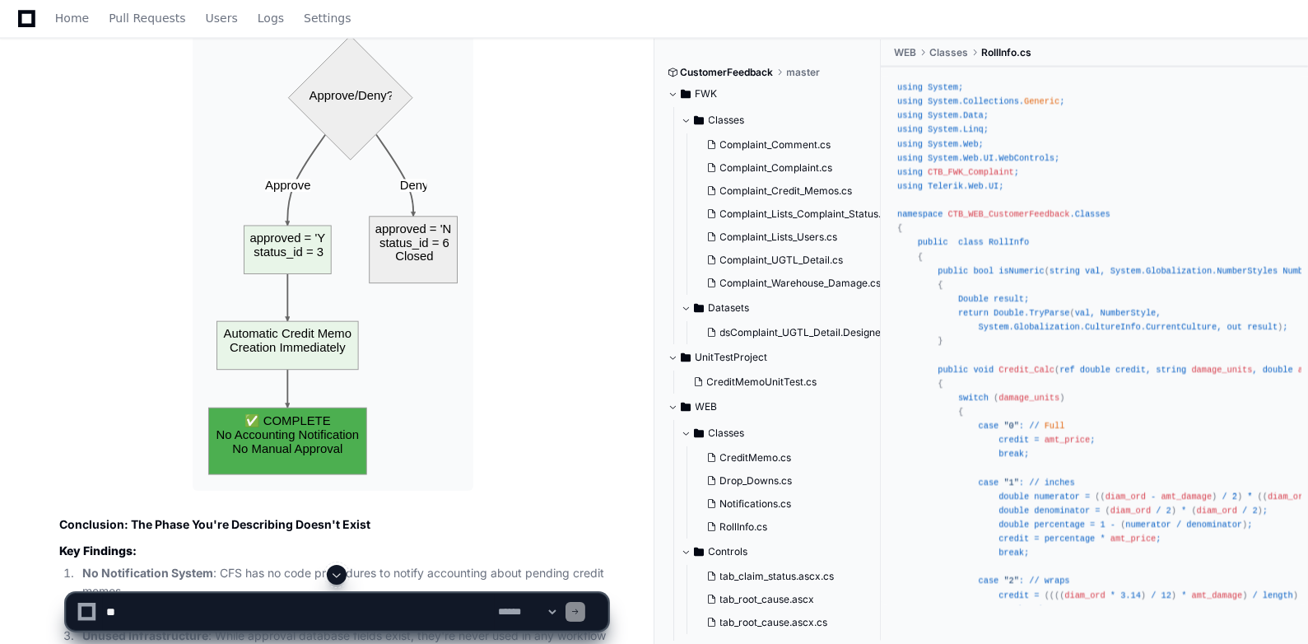
scroll to position [3638, 0]
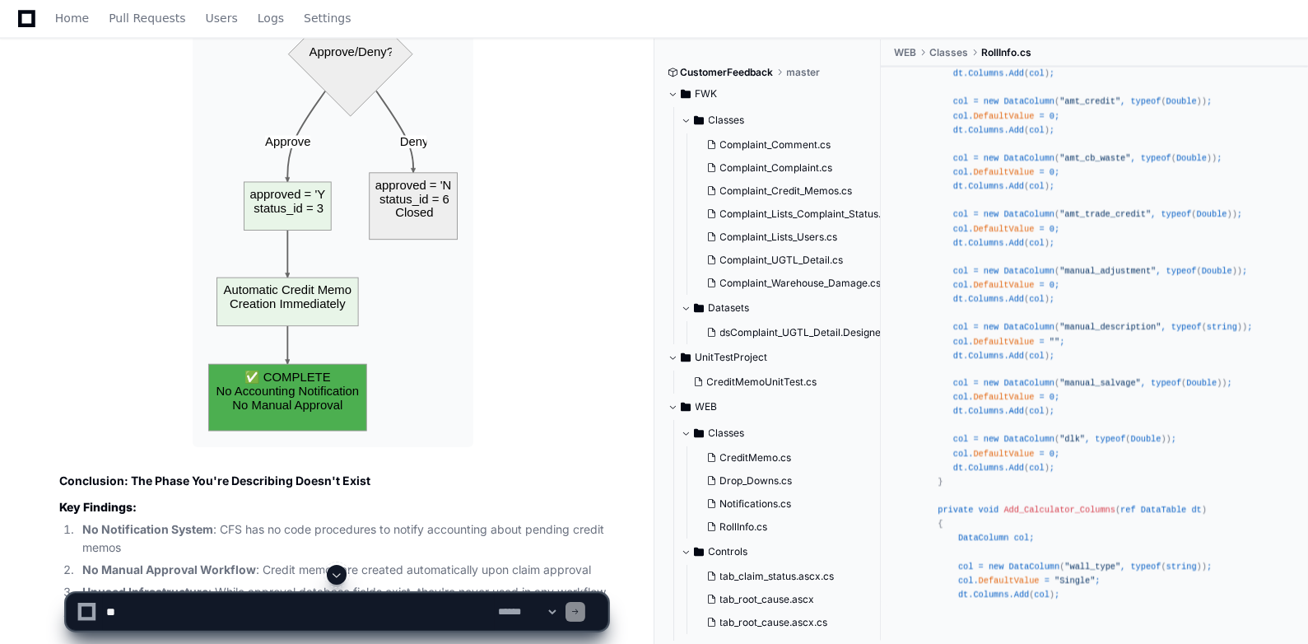
scroll to position [27165, 0]
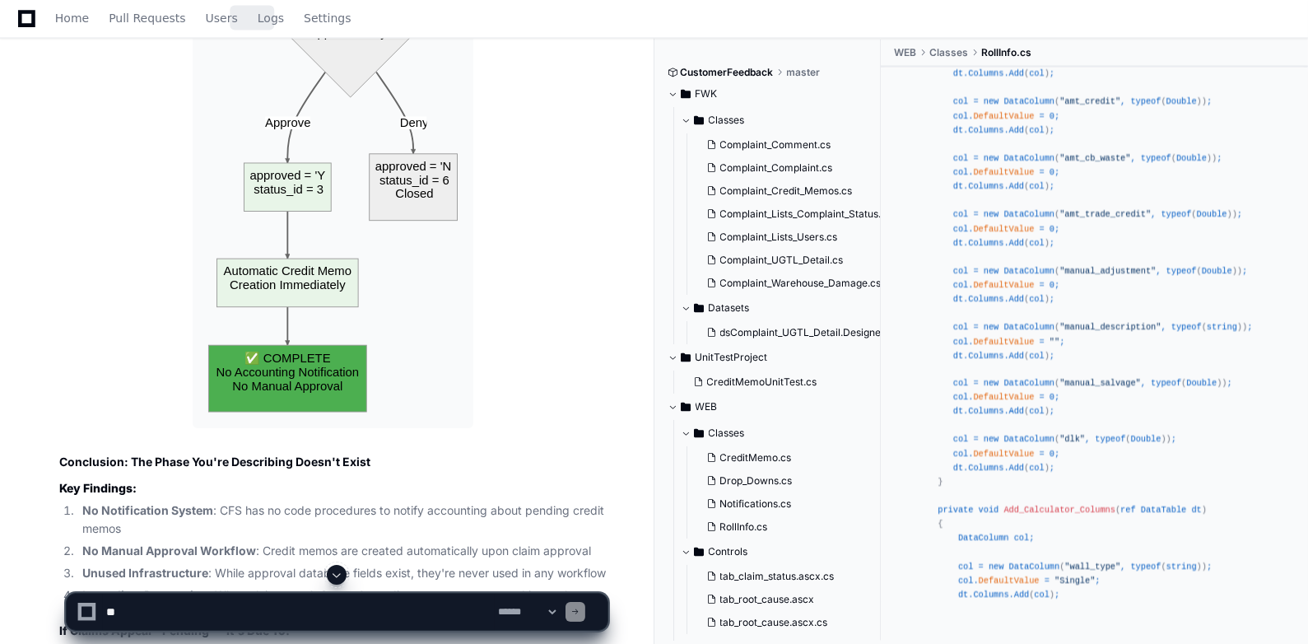
drag, startPoint x: 254, startPoint y: 17, endPoint x: 182, endPoint y: 4, distance: 72.8
click at [258, 17] on span "Logs" at bounding box center [271, 18] width 26 height 10
